Goal: Information Seeking & Learning: Learn about a topic

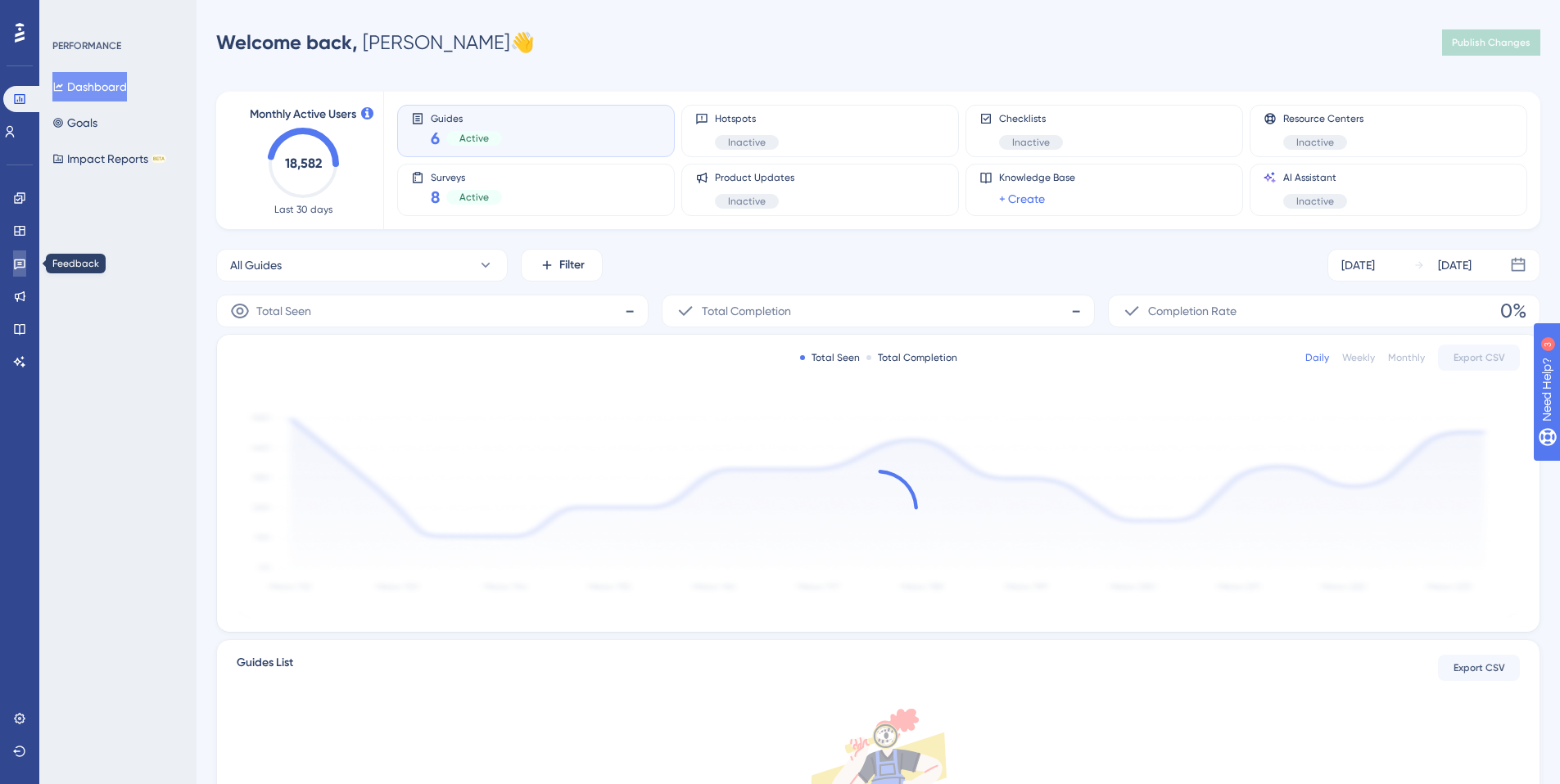
click at [16, 263] on icon at bounding box center [20, 263] width 13 height 13
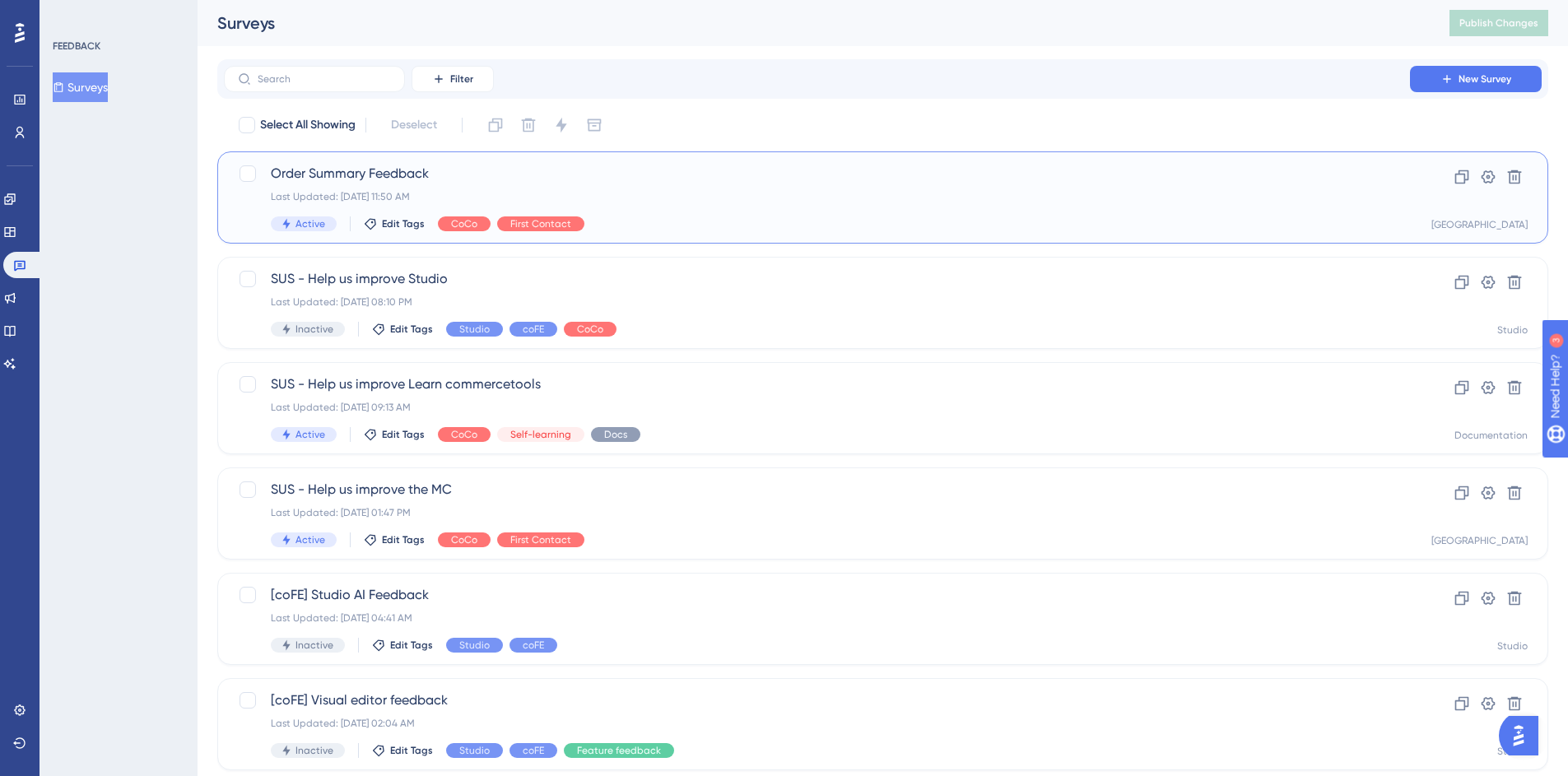
click at [348, 177] on span "Order Summary Feedback" at bounding box center [817, 174] width 1092 height 20
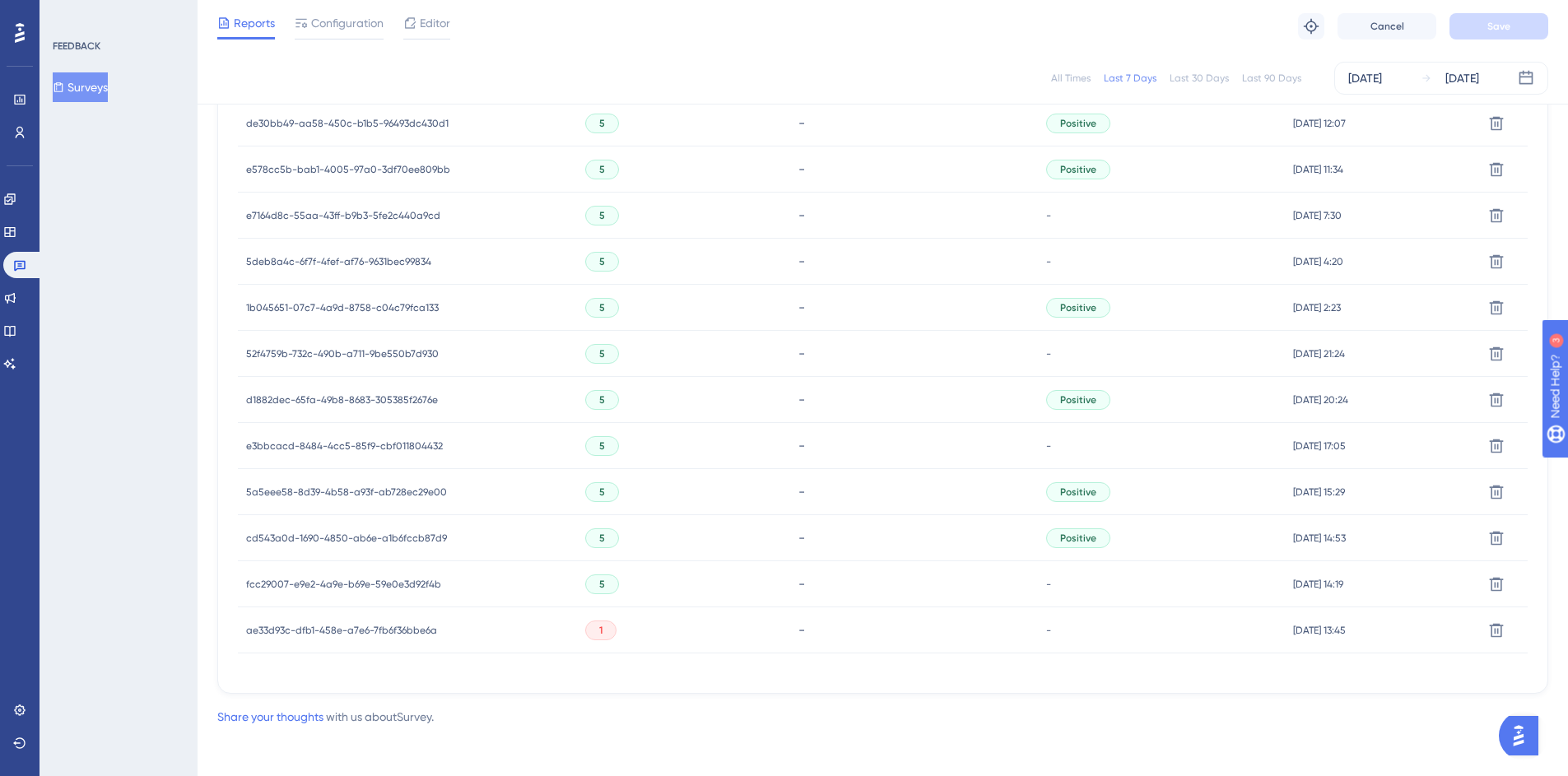
scroll to position [937, 0]
click at [318, 537] on span "cd543a0d-1690-4850-ab6e-a1b6fccb87d9" at bounding box center [346, 534] width 201 height 13
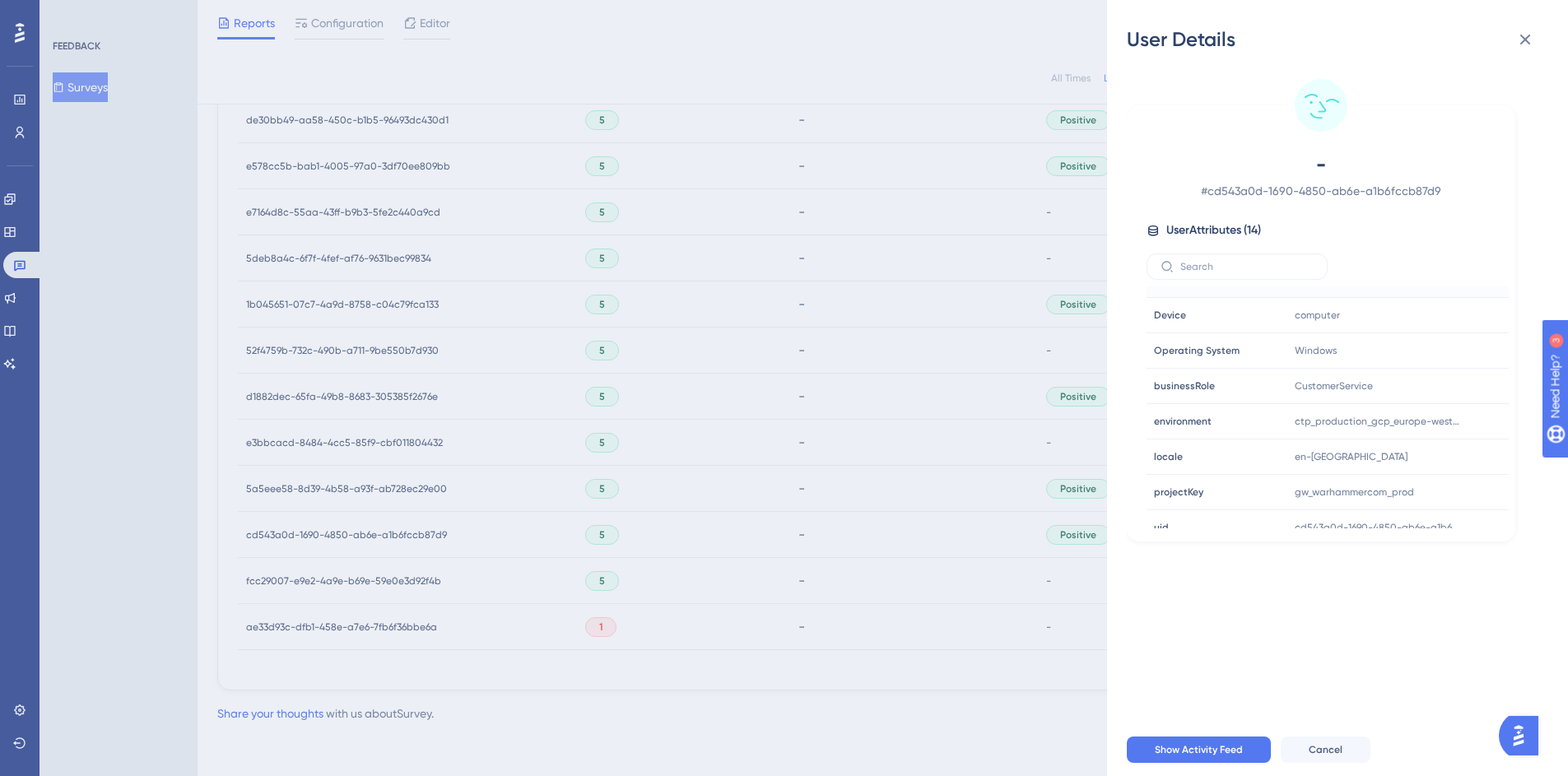
scroll to position [253, 0]
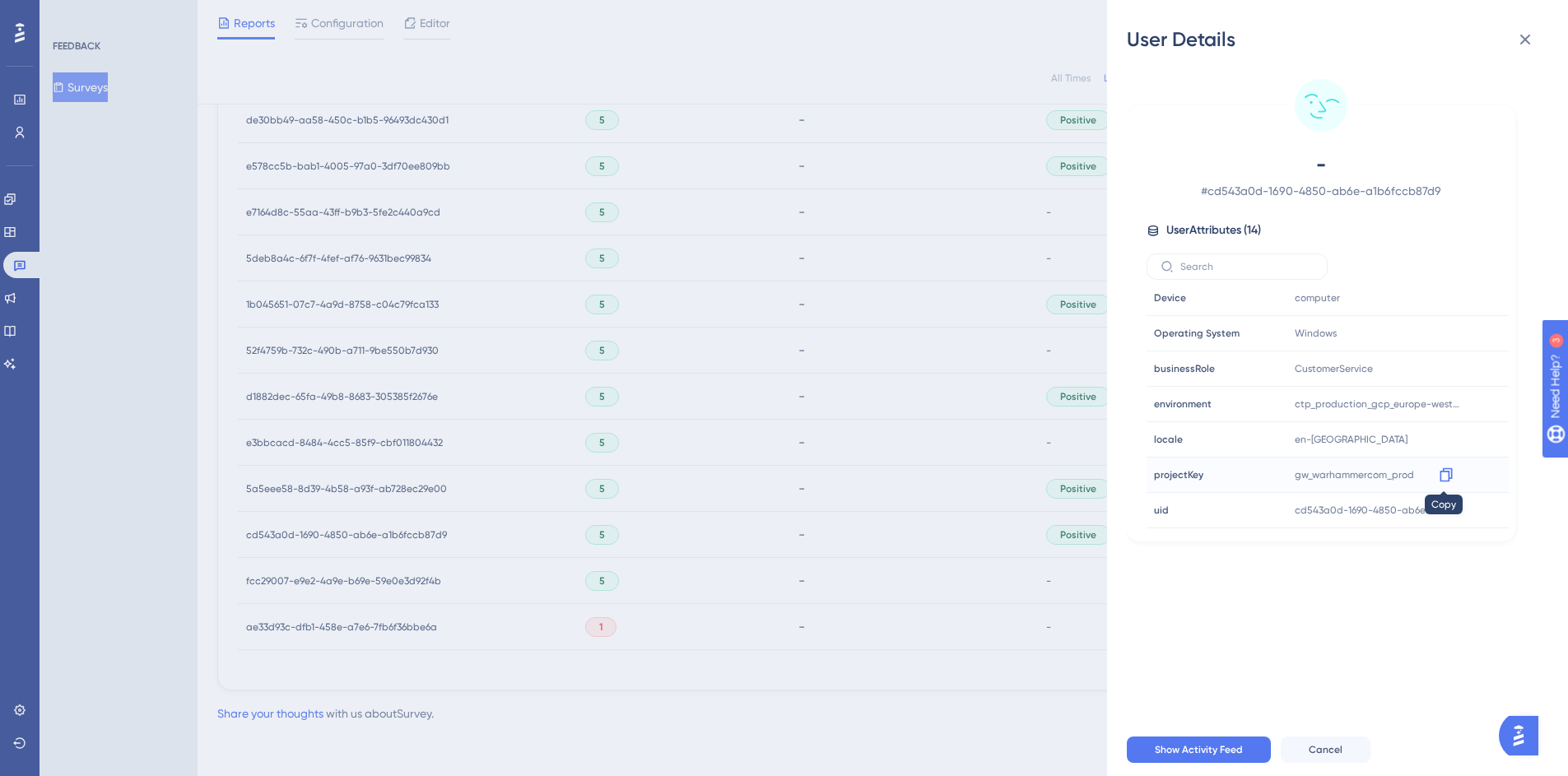
click at [1442, 475] on icon at bounding box center [1446, 475] width 16 height 16
click at [502, 594] on div "User Details - # cd543a0d-1690-4850-ab6e-a1b6fccb87d9 User Attributes ( 14 ) Em…" at bounding box center [784, 388] width 1568 height 776
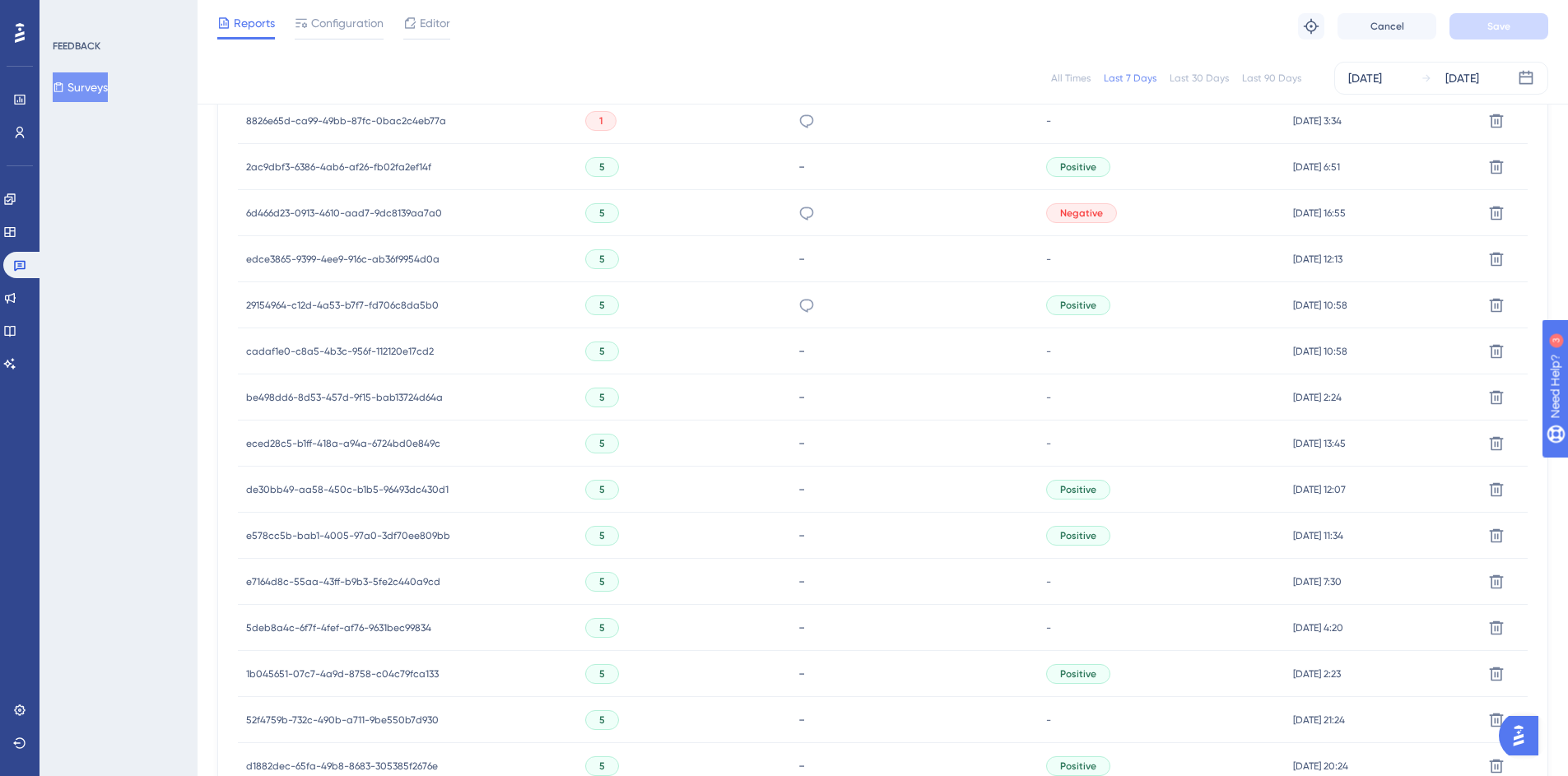
scroll to position [369, 0]
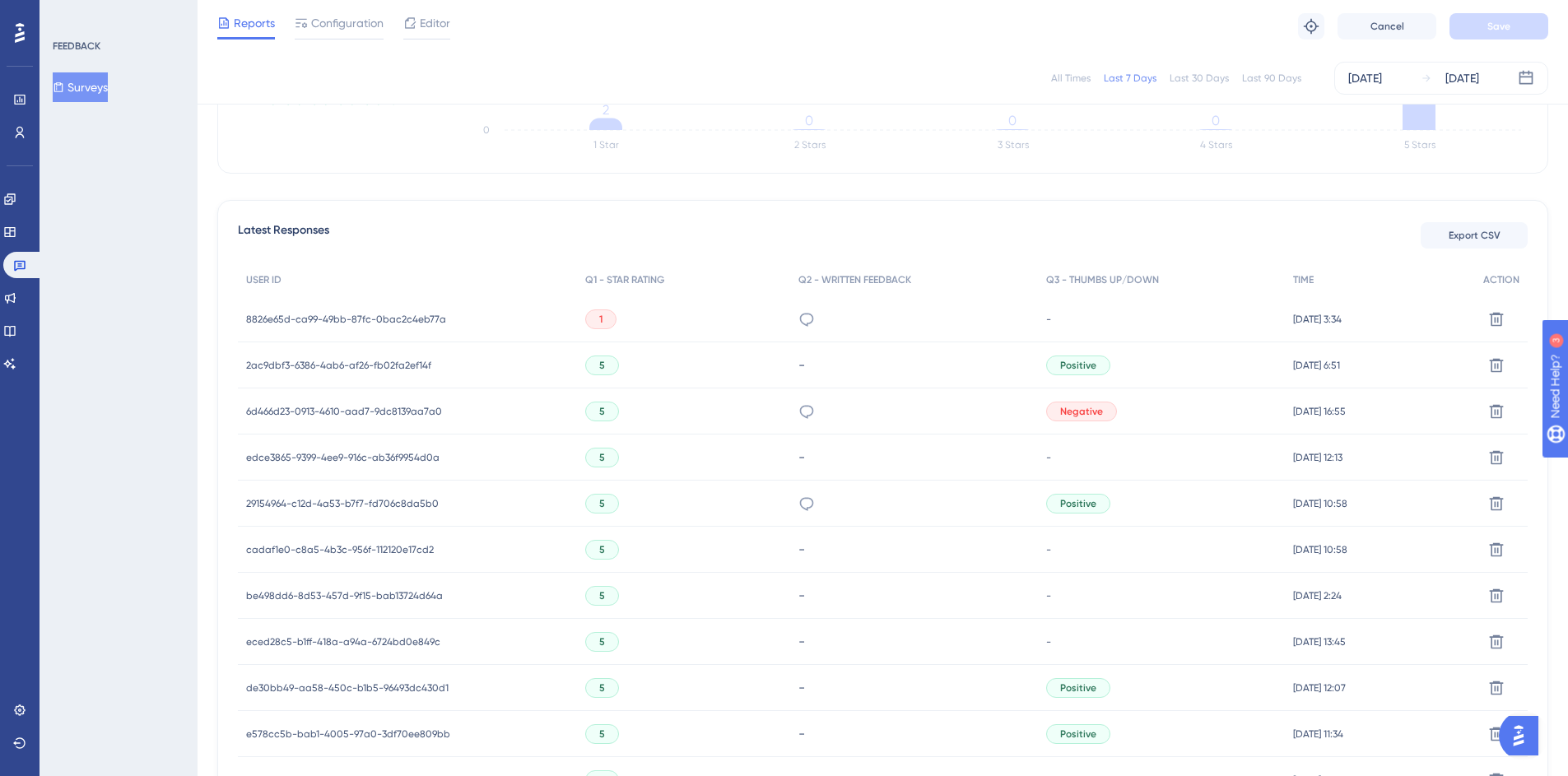
click at [813, 375] on div "-" at bounding box center [914, 366] width 248 height 46
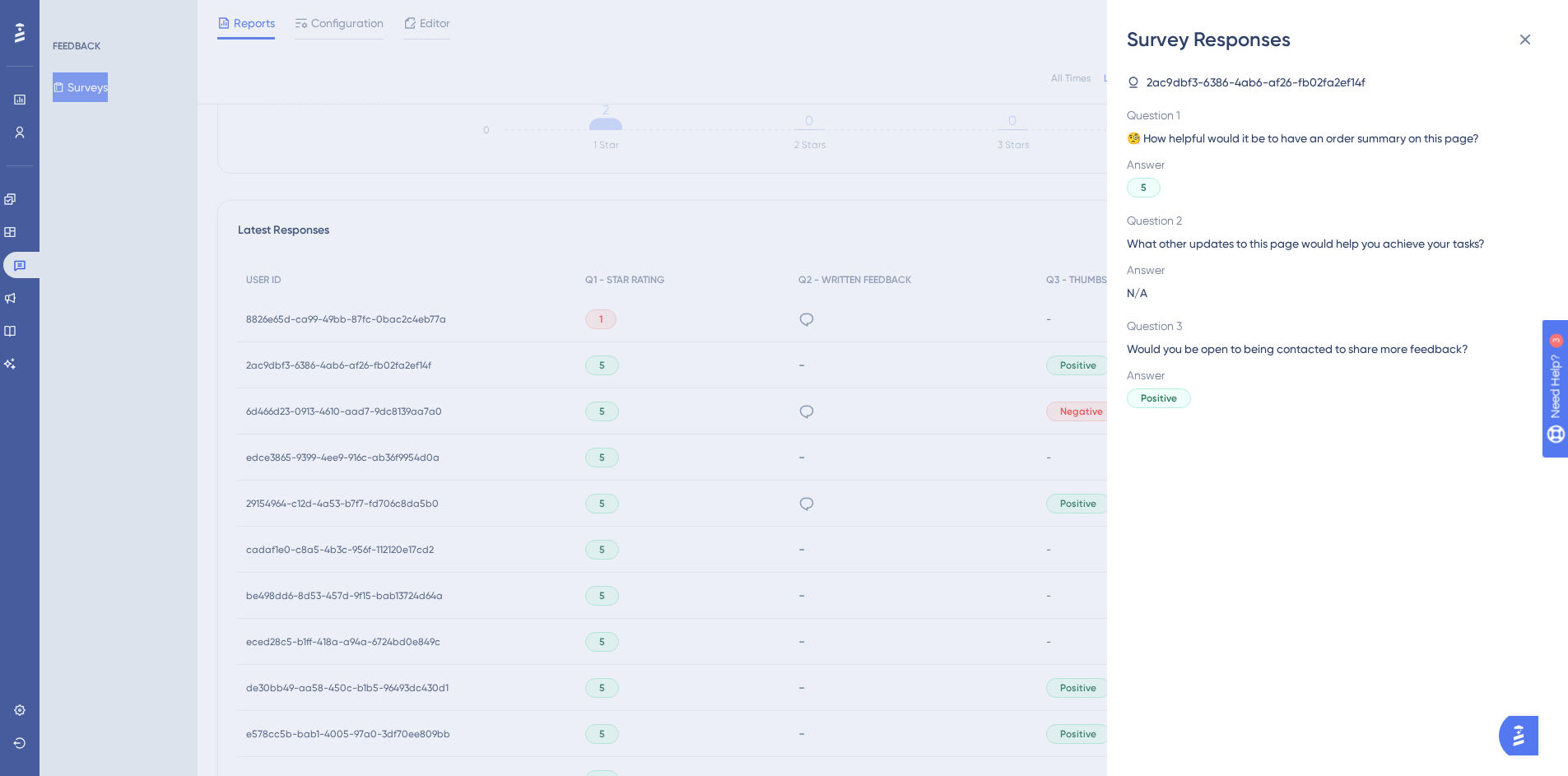
click at [574, 377] on div "Survey Responses 2ac9dbf3-6386-4ab6-af26-fb02fa2ef14f Question 1 🧐 How helpful …" at bounding box center [784, 388] width 1568 height 776
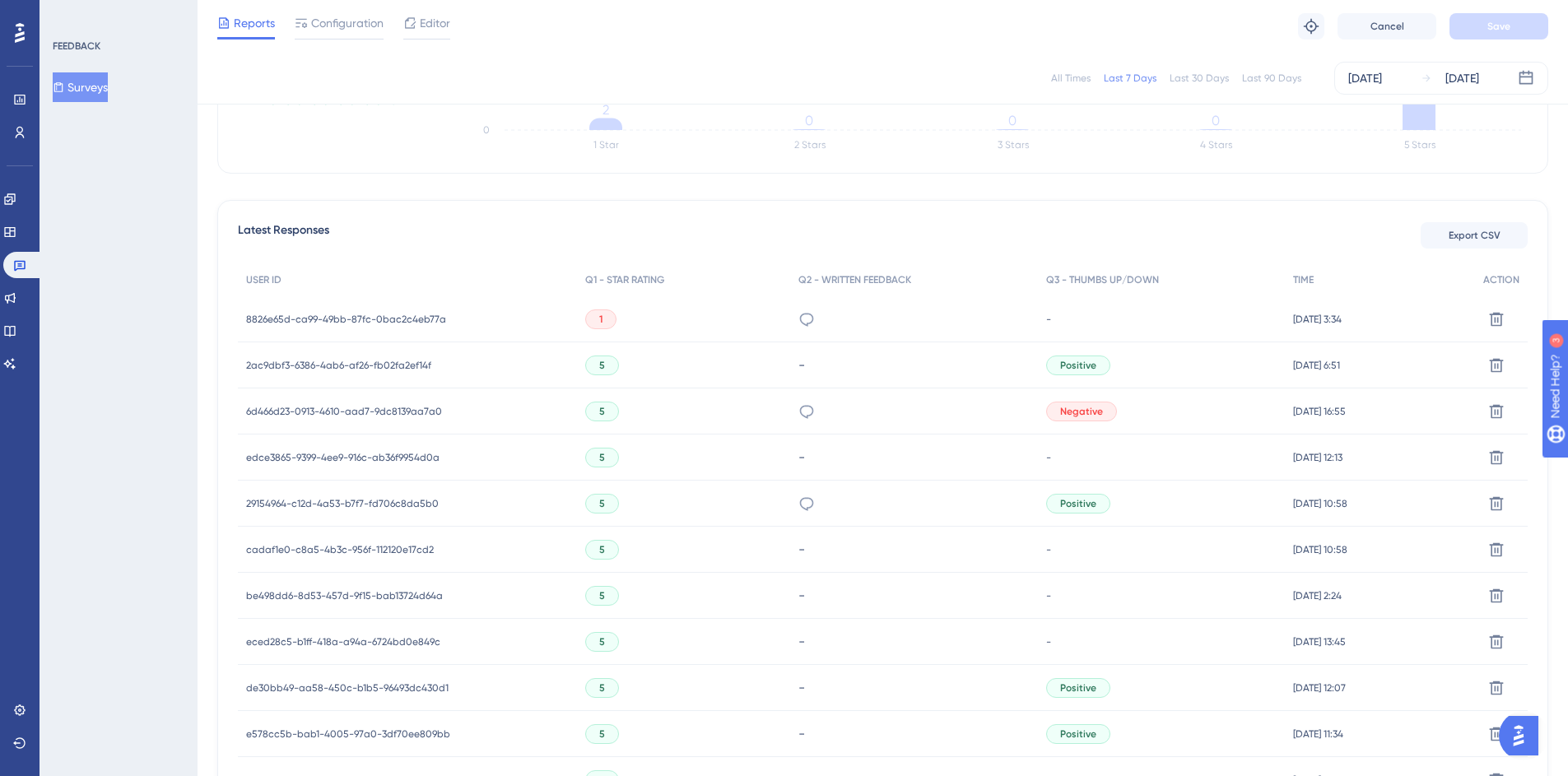
click at [345, 366] on span "2ac9dbf3-6386-4ab6-af26-fb02fa2ef14f" at bounding box center [339, 365] width 186 height 13
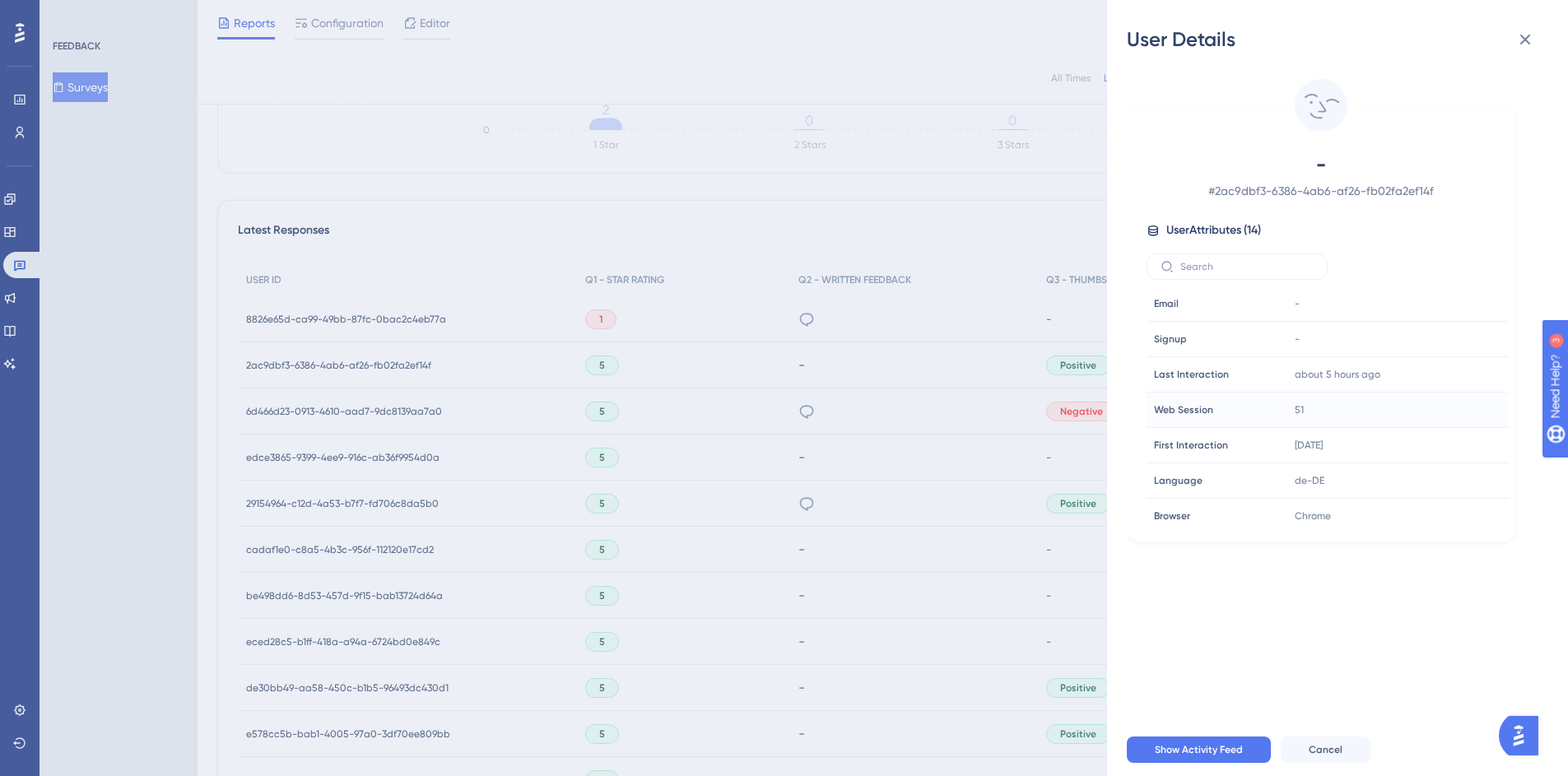
scroll to position [253, 0]
click at [1443, 475] on icon at bounding box center [1446, 475] width 16 height 16
click at [895, 157] on div "User Details - # 2ac9dbf3-6386-4ab6-af26-fb02fa2ef14f User Attributes ( 14 ) Em…" at bounding box center [784, 388] width 1568 height 776
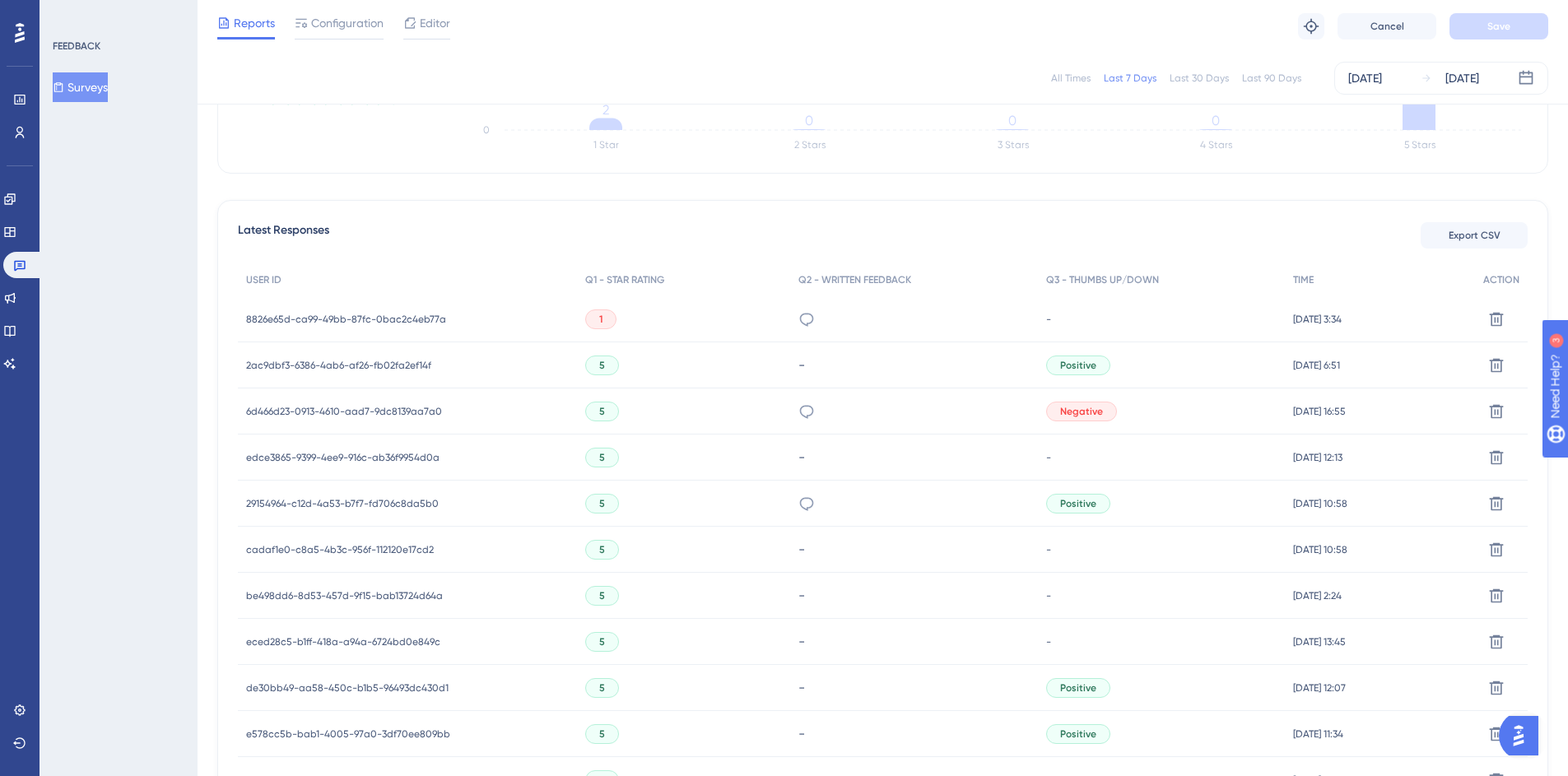
click at [369, 504] on span "29154964-c12d-4a53-b7f7-fd706c8da5b0" at bounding box center [342, 503] width 193 height 13
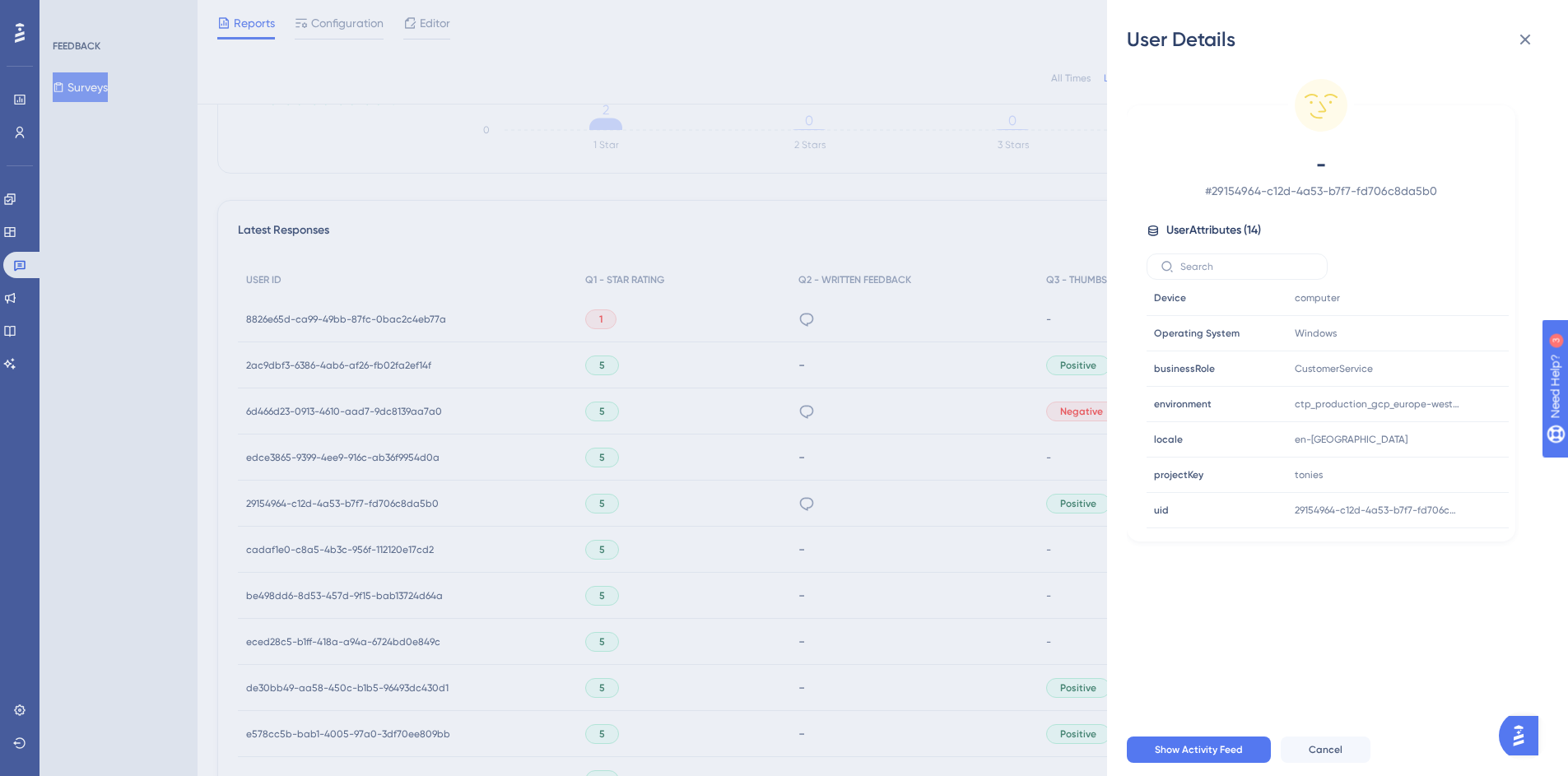
click at [529, 442] on div "User Details - # 29154964-c12d-4a53-b7f7-fd706c8da5b0 User Attributes ( 14 ) Em…" at bounding box center [784, 388] width 1568 height 776
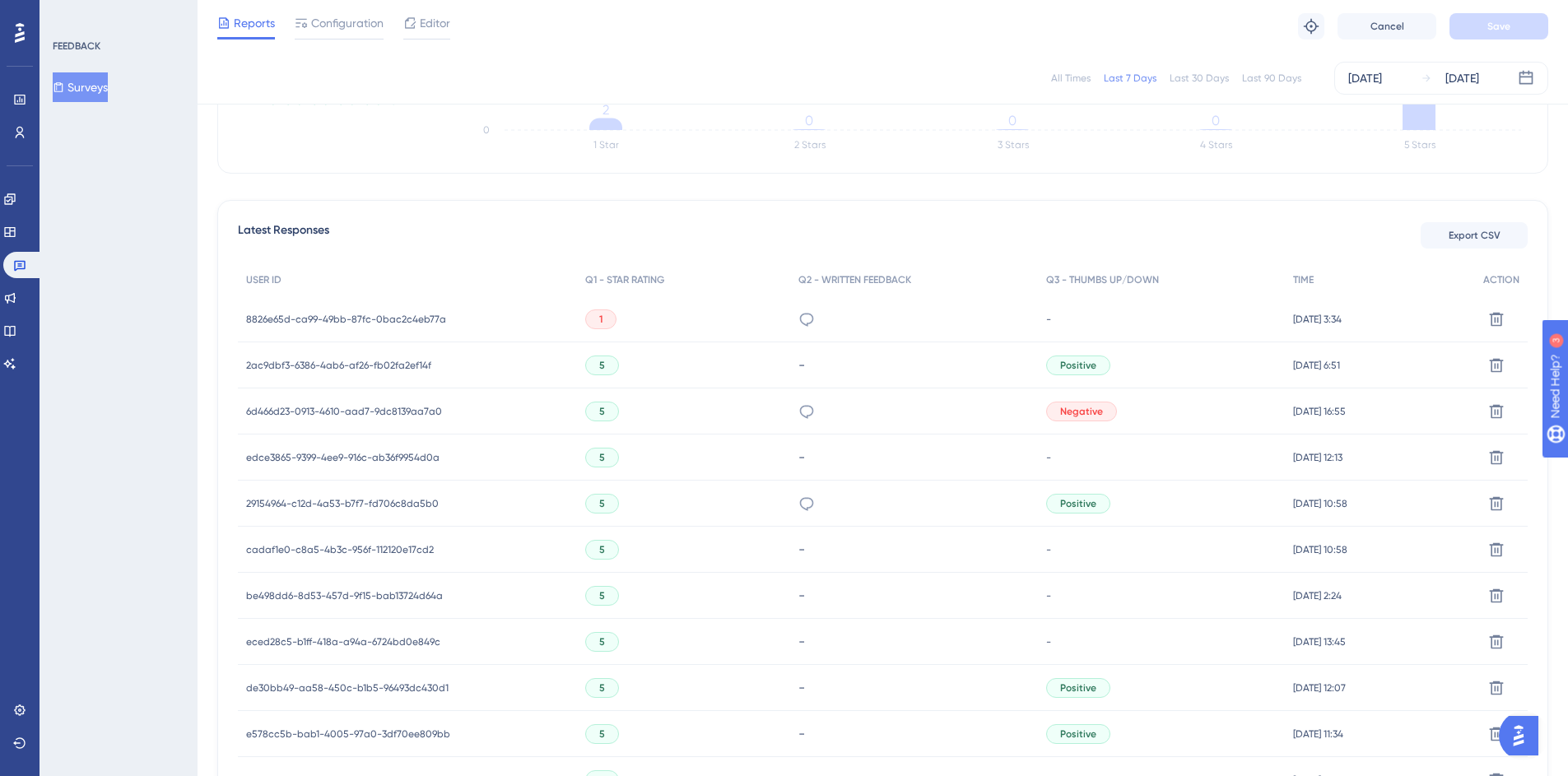
click at [378, 679] on div "de30bb49-aa58-450c-b1b5-96493dc430d1 de30bb49-aa58-450c-b1b5-96493dc430d1" at bounding box center [347, 688] width 202 height 46
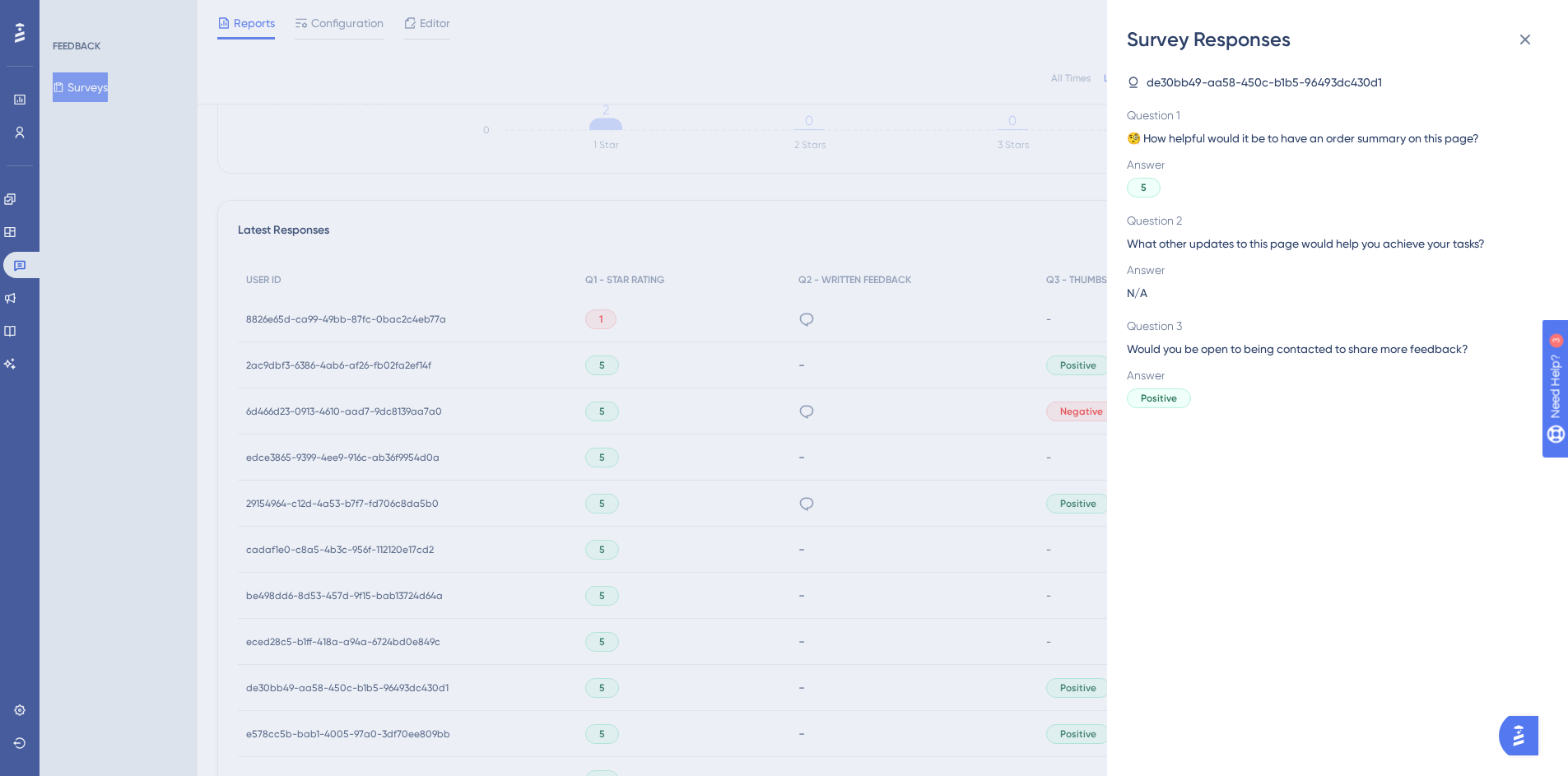
click at [273, 497] on div "Survey Responses de30bb49-aa58-450c-b1b5-96493dc430d1 Question 1 🧐 How helpful …" at bounding box center [784, 388] width 1568 height 776
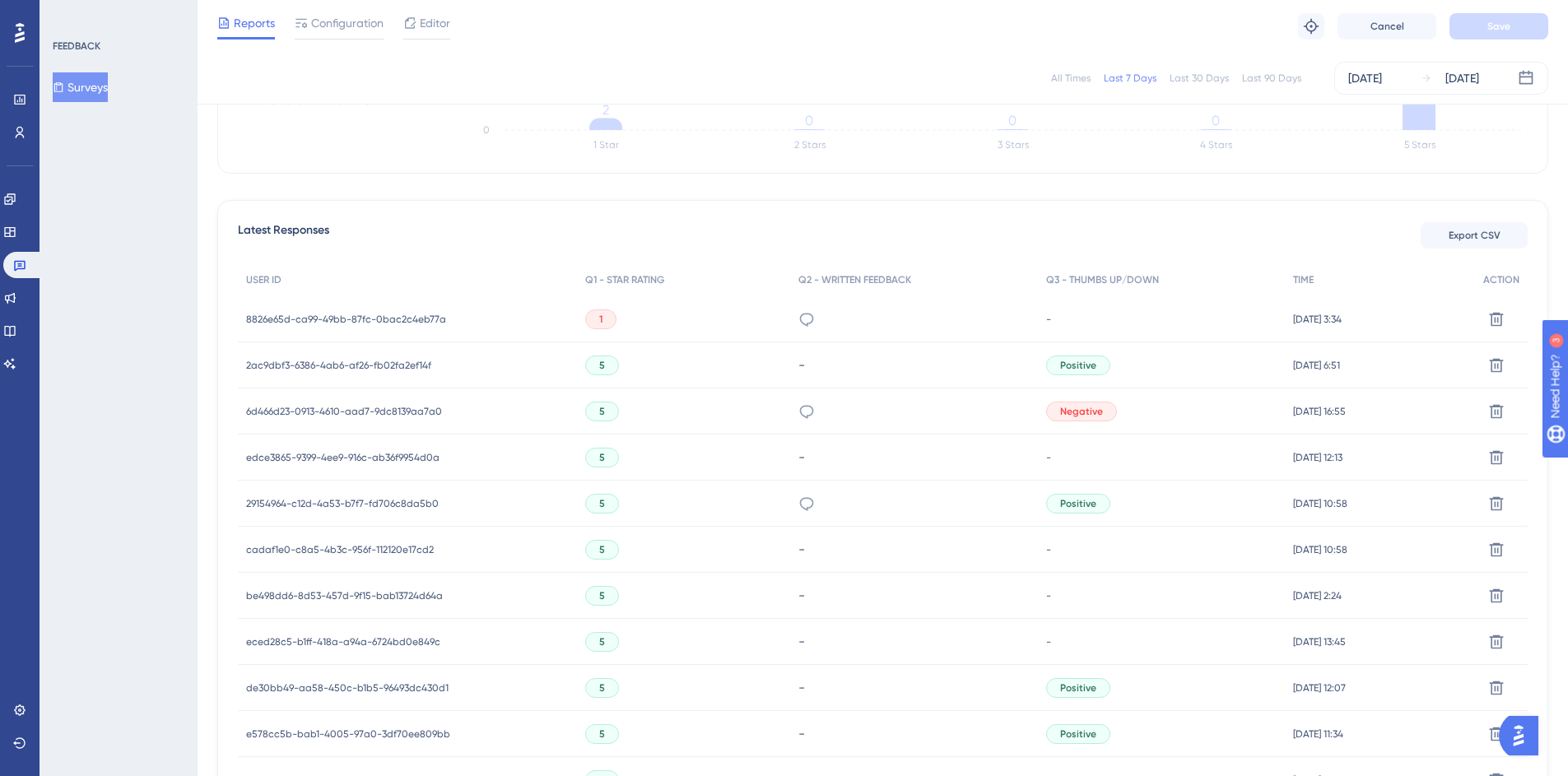
click at [297, 692] on span "de30bb49-aa58-450c-b1b5-96493dc430d1" at bounding box center [347, 688] width 202 height 13
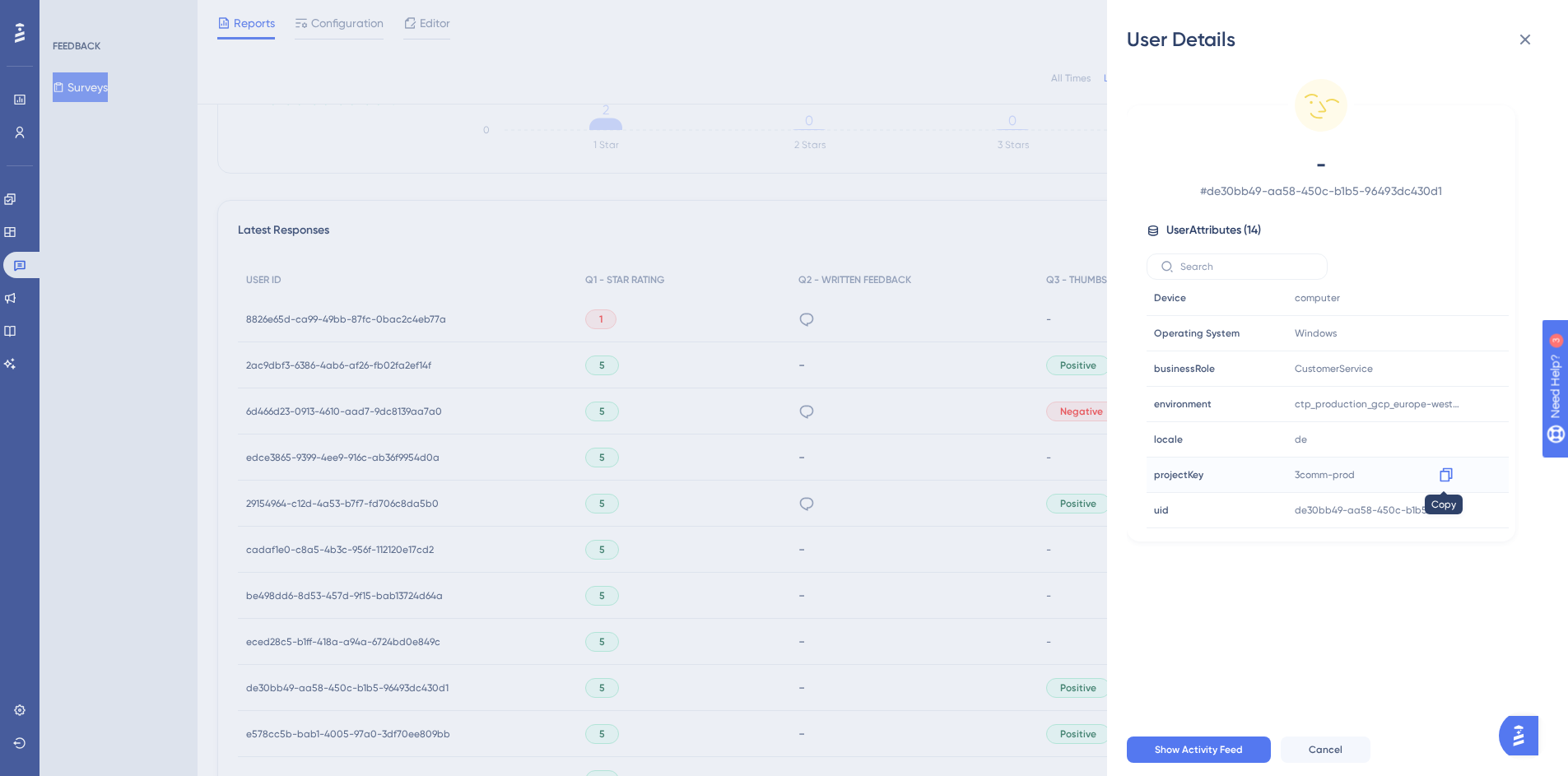
click at [1446, 475] on icon at bounding box center [1446, 475] width 12 height 14
click at [1526, 41] on icon at bounding box center [1525, 40] width 11 height 11
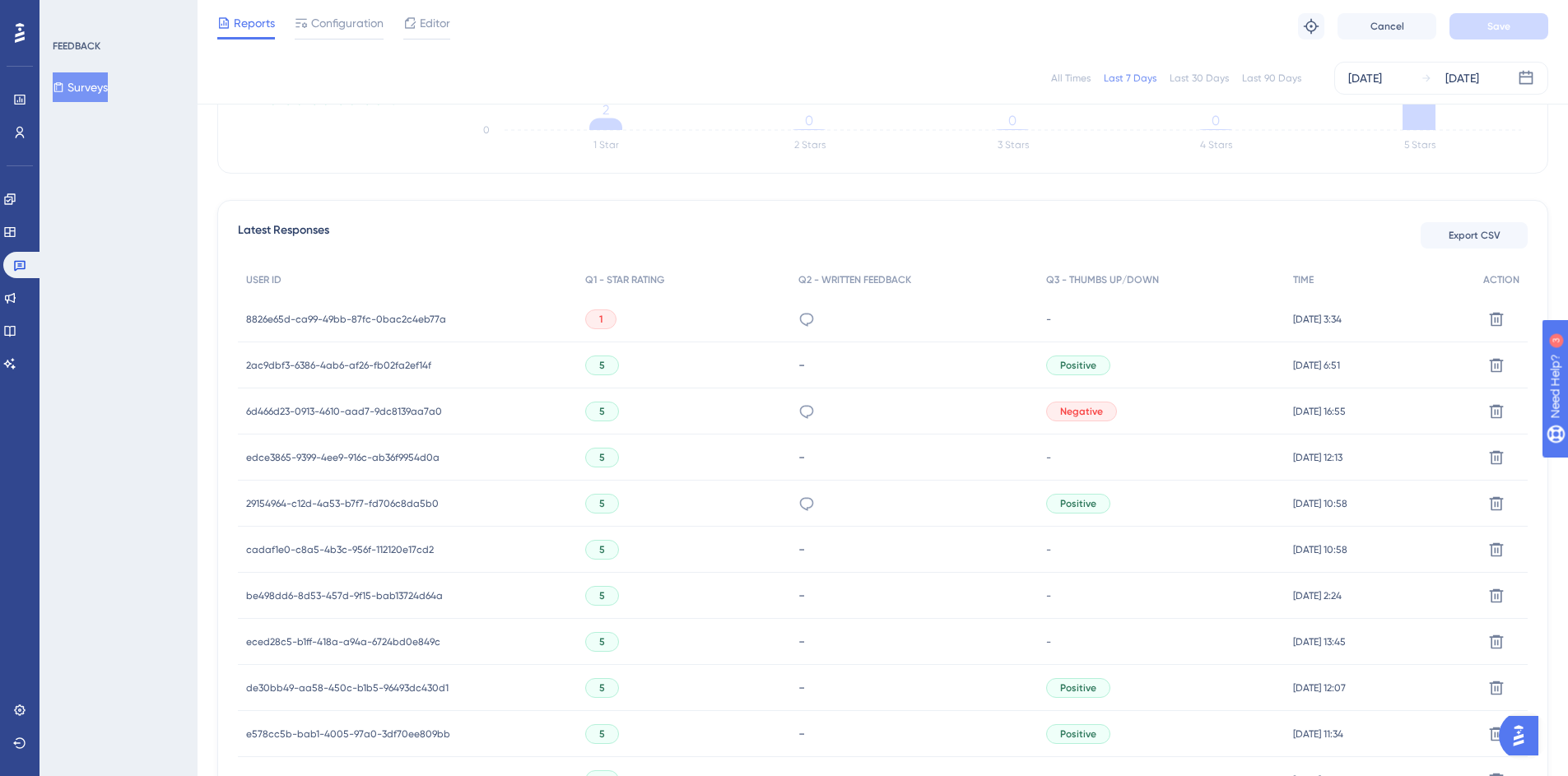
click at [475, 692] on div "de30bb49-aa58-450c-b1b5-96493dc430d1 de30bb49-aa58-450c-b1b5-96493dc430d1" at bounding box center [408, 688] width 339 height 46
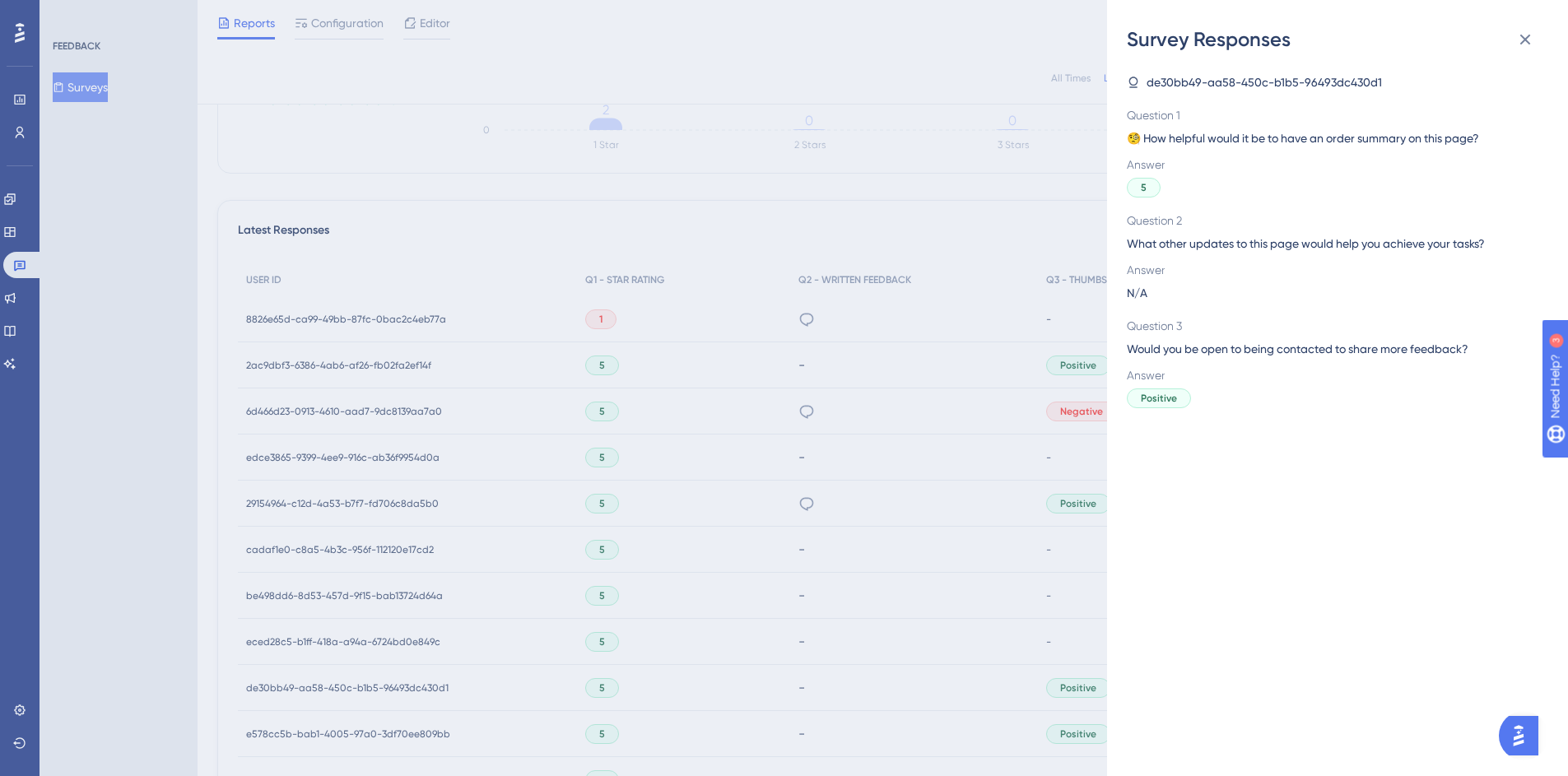
click at [403, 686] on div "Survey Responses de30bb49-aa58-450c-b1b5-96493dc430d1 Question 1 🧐 How helpful …" at bounding box center [784, 388] width 1568 height 776
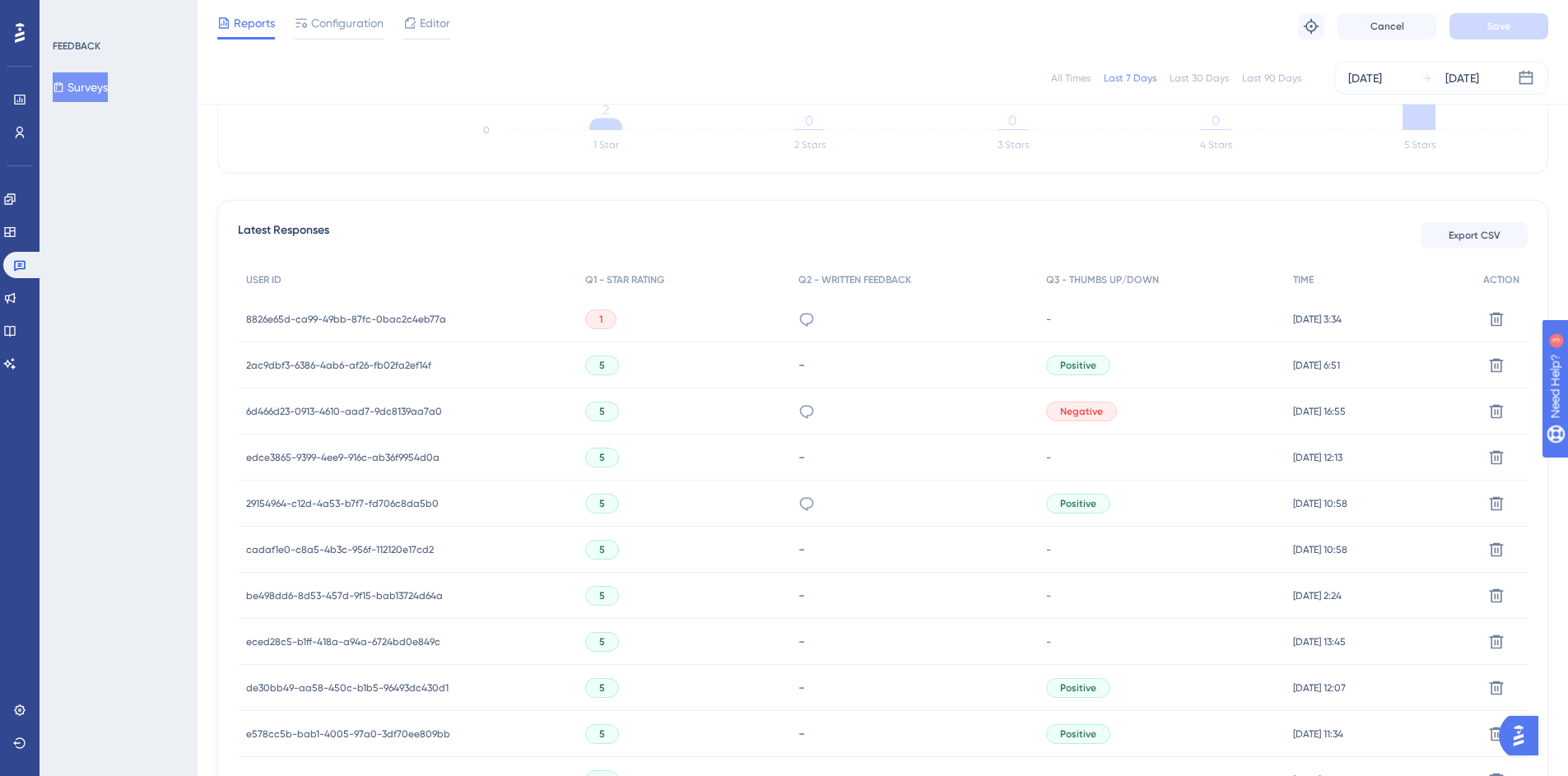
click at [384, 686] on span "de30bb49-aa58-450c-b1b5-96493dc430d1" at bounding box center [347, 688] width 202 height 13
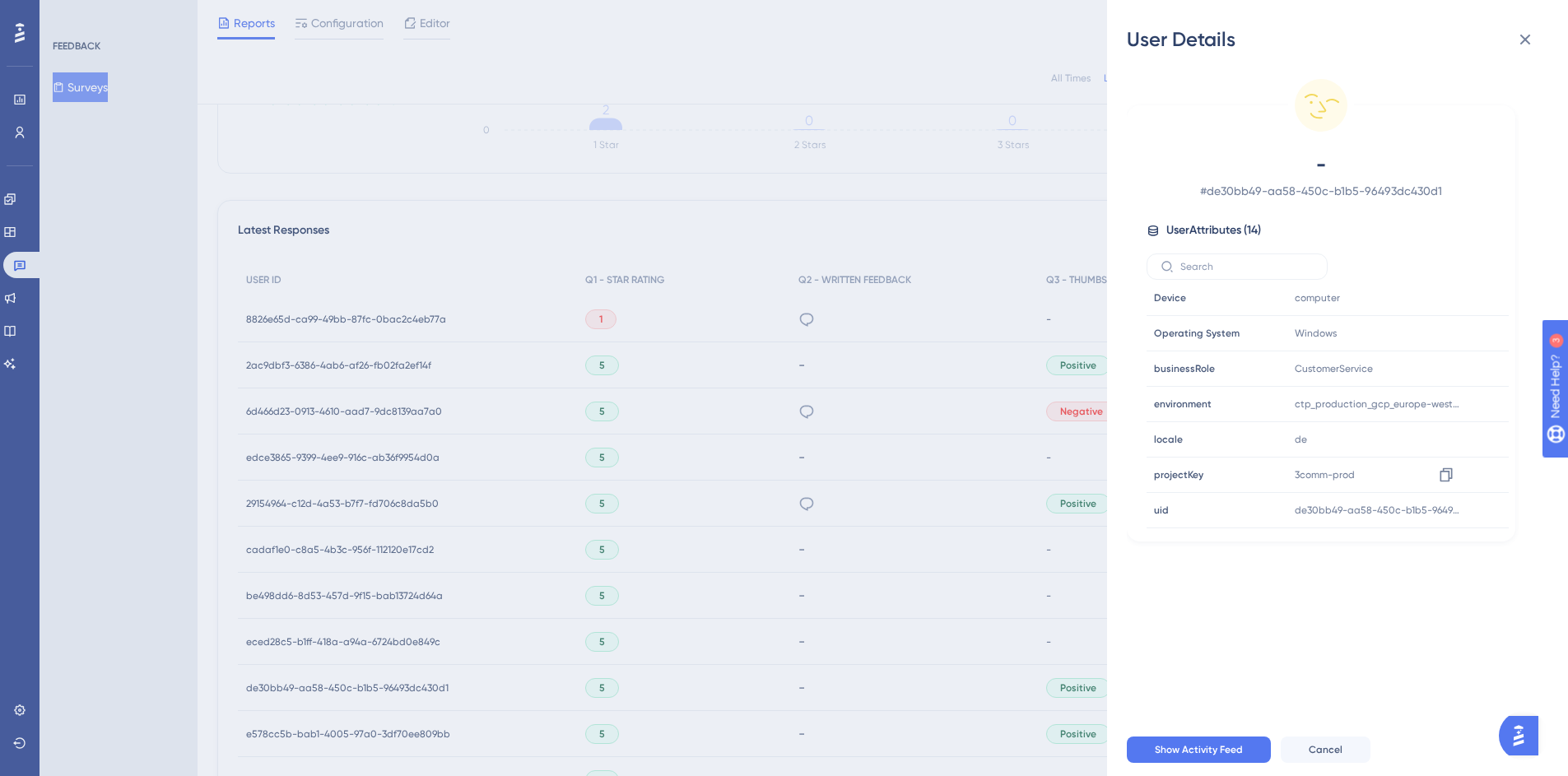
scroll to position [0, 0]
click at [1532, 37] on icon at bounding box center [1525, 39] width 20 height 20
